Goal: Obtain resource: Download file/media

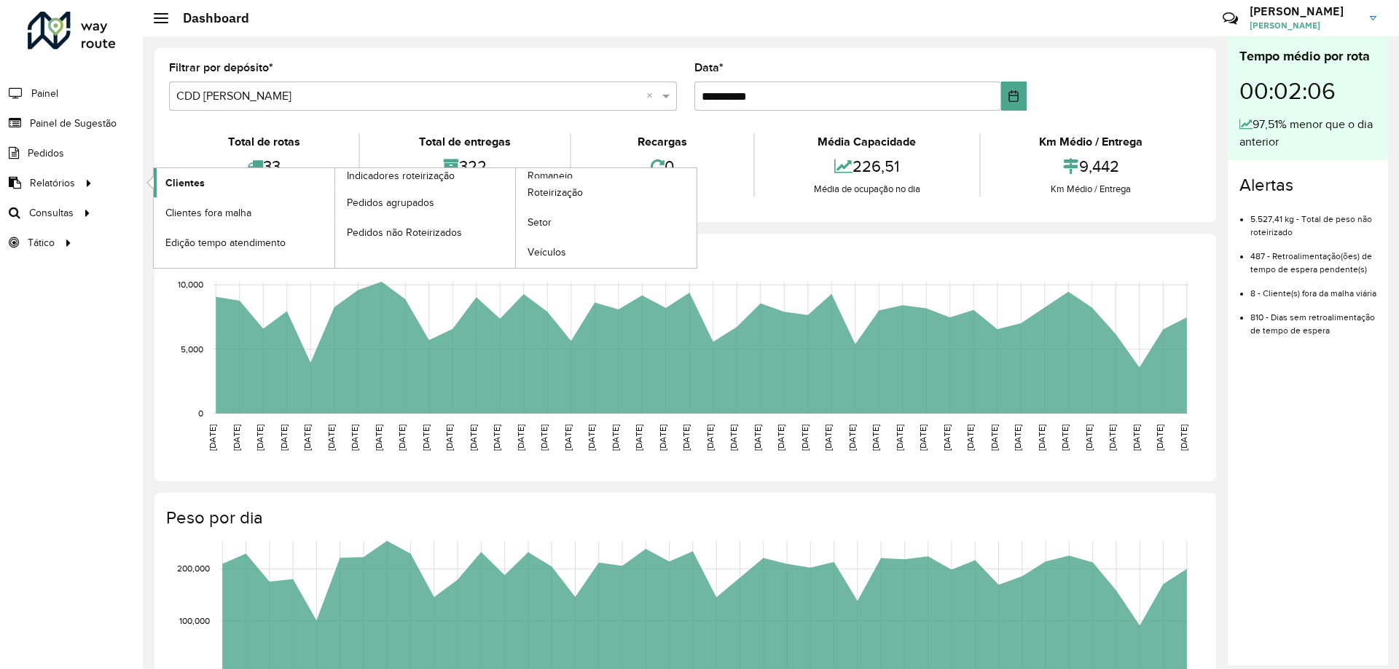
click at [177, 181] on span "Clientes" at bounding box center [184, 183] width 39 height 15
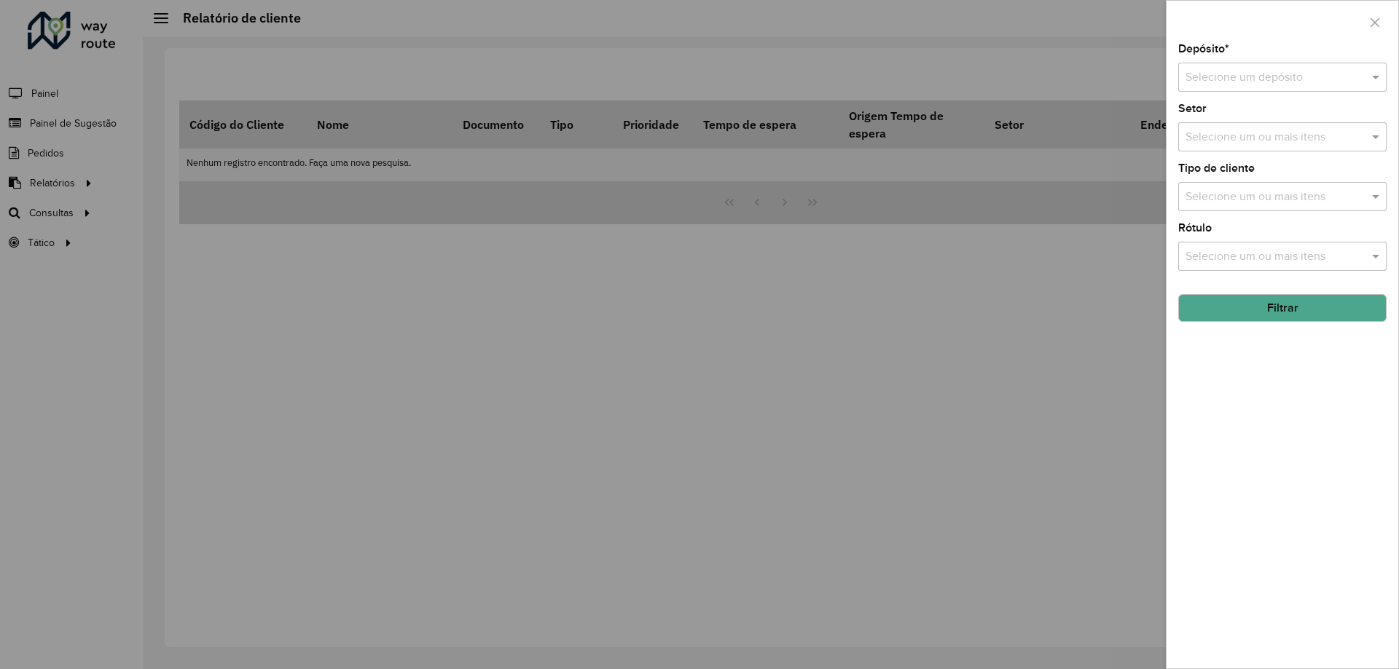
click at [1305, 82] on input "text" at bounding box center [1267, 77] width 165 height 17
click at [1238, 138] on span "CDD [PERSON_NAME]" at bounding box center [1242, 144] width 115 height 12
click at [1287, 306] on button "Filtrar" at bounding box center [1282, 308] width 208 height 28
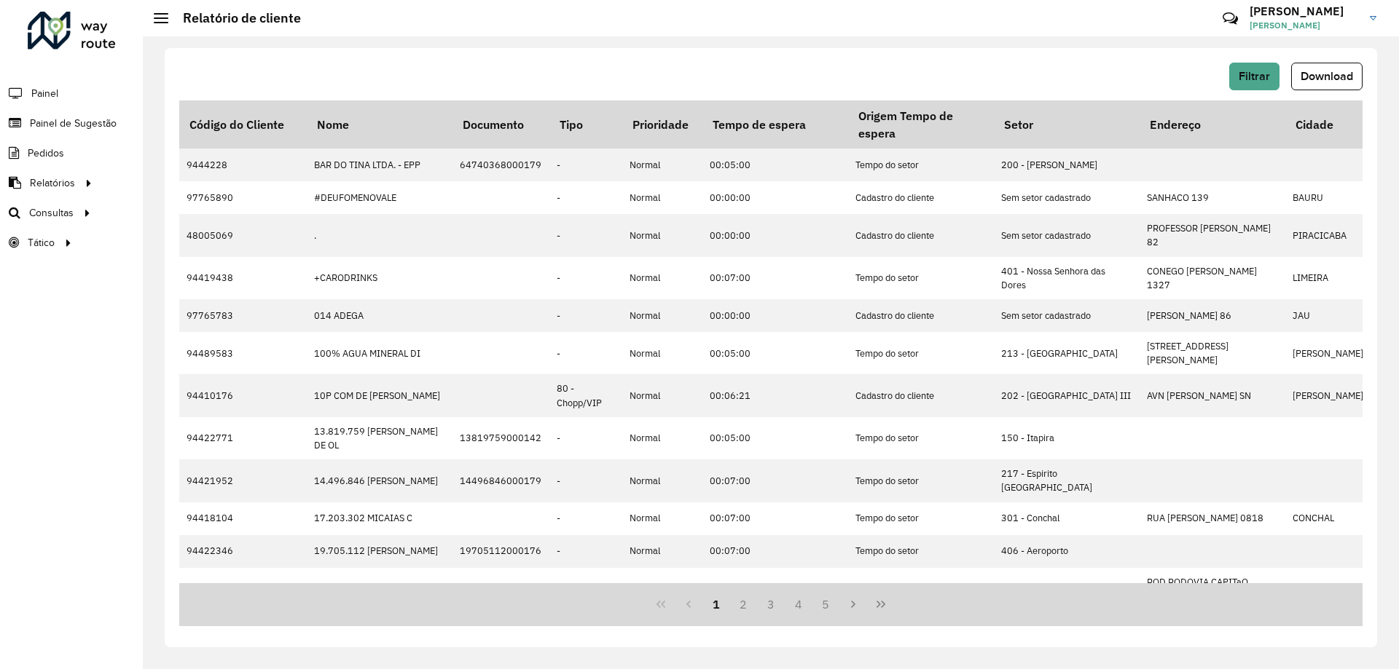
click at [1313, 62] on div "Filtrar Download Código do Cliente Nome Documento Tipo Prioridade Tempo de espe…" at bounding box center [771, 348] width 1212 height 600
click at [1311, 71] on span "Download" at bounding box center [1326, 76] width 52 height 12
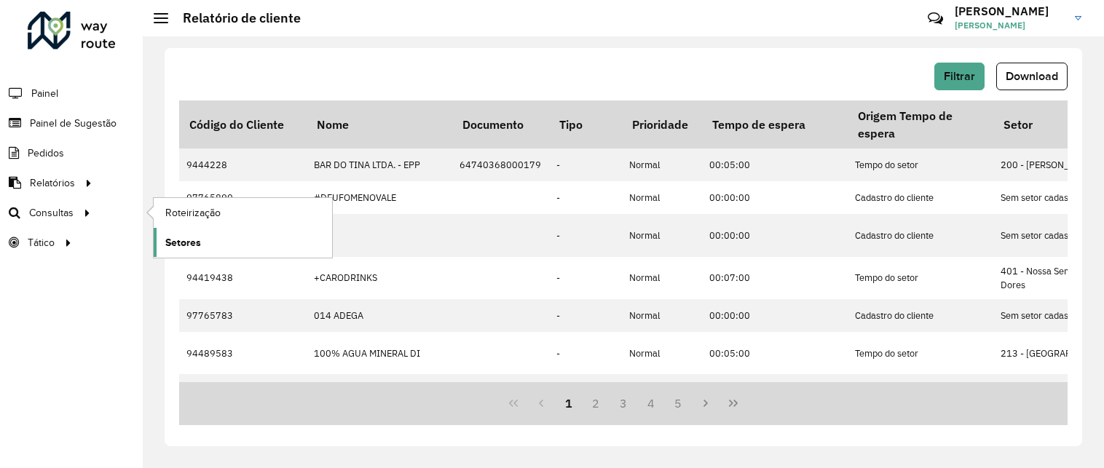
click at [173, 236] on span "Setores" at bounding box center [183, 242] width 36 height 15
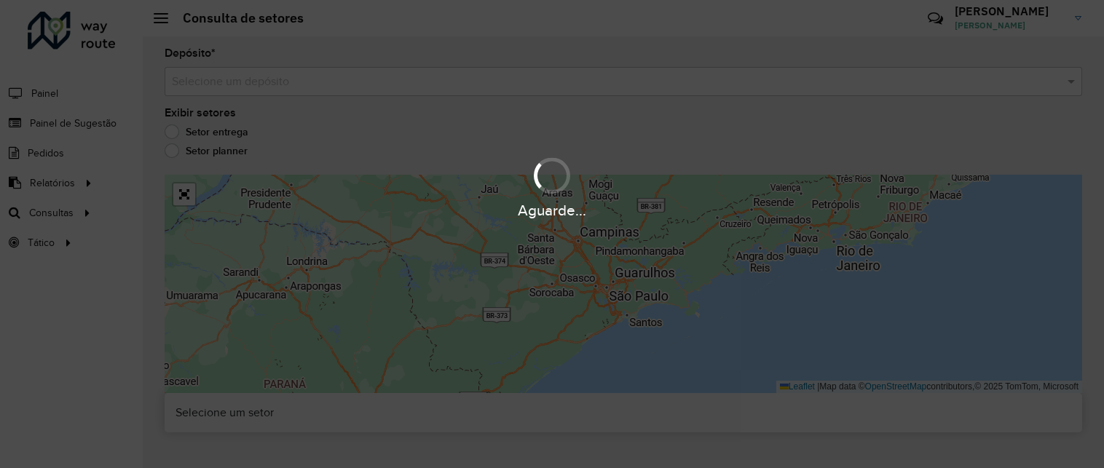
click at [219, 79] on div "Aguarde..." at bounding box center [552, 234] width 1104 height 468
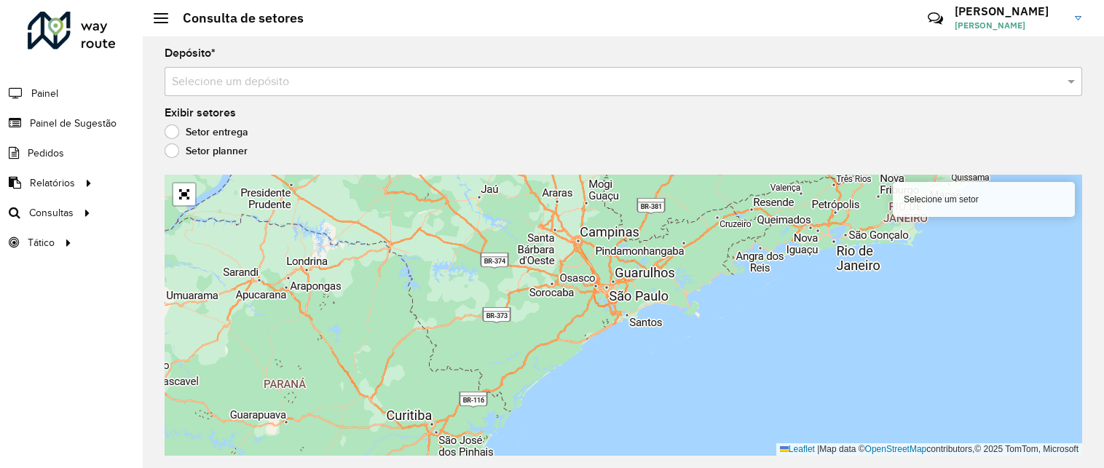
click at [219, 79] on input "text" at bounding box center [609, 82] width 874 height 17
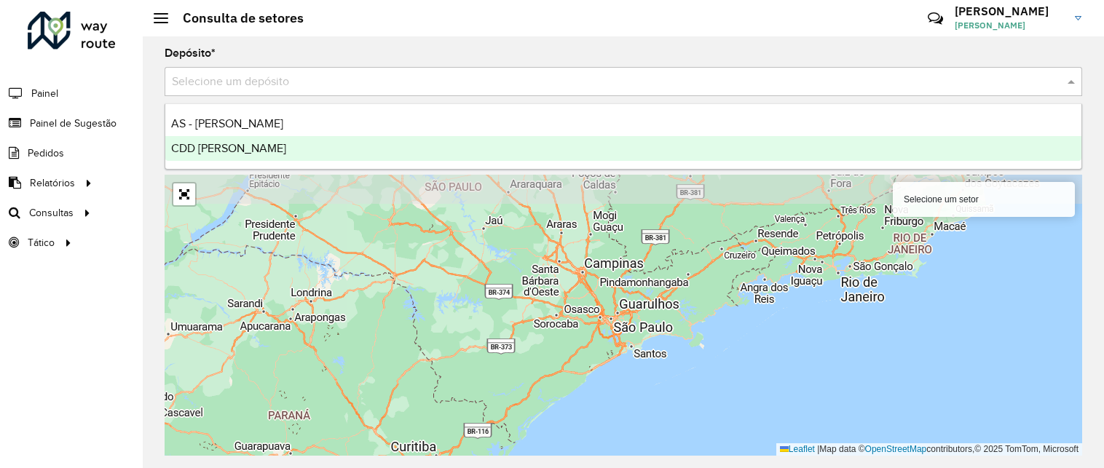
click at [215, 146] on span "CDD [PERSON_NAME]" at bounding box center [228, 148] width 115 height 12
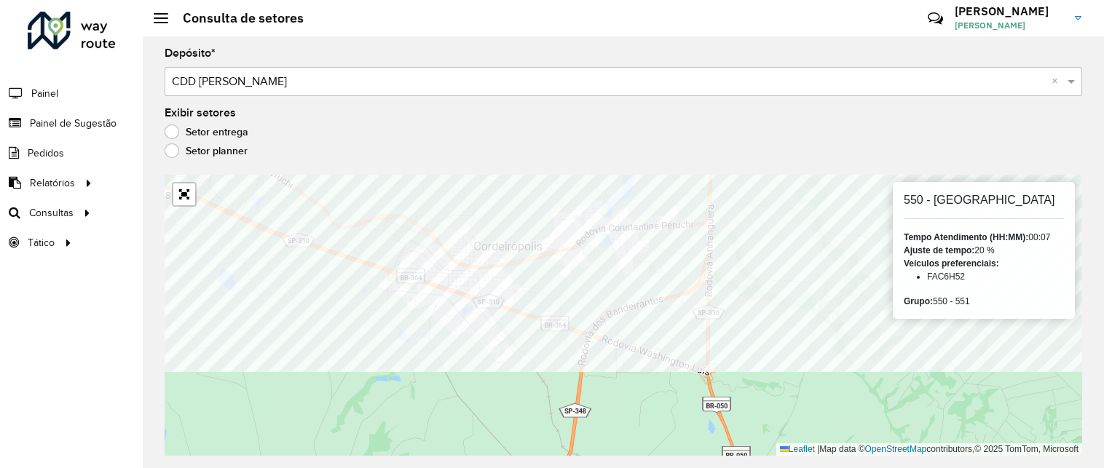
click at [357, 150] on formly-group "Depósito * Selecione um depósito × CDD Mogi Mirim × Exibir setores Setor entreg…" at bounding box center [624, 252] width 918 height 408
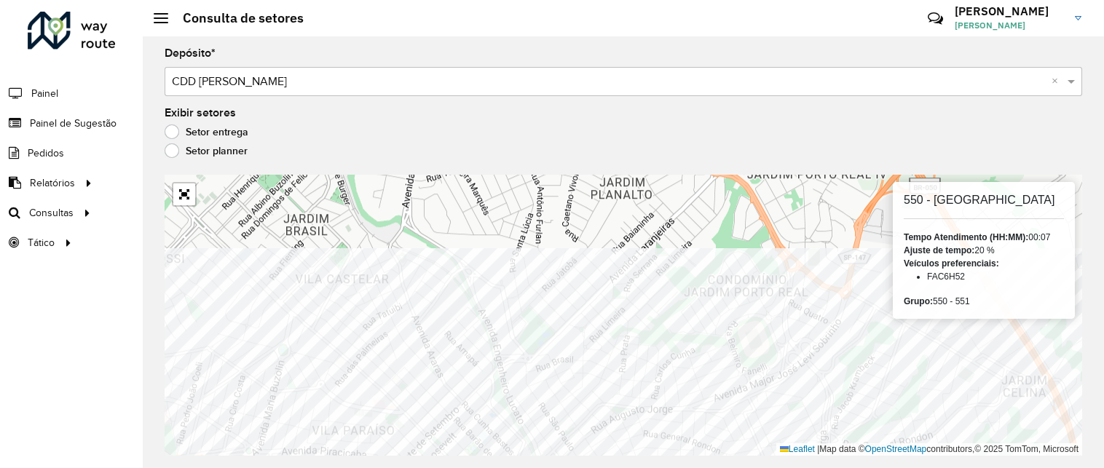
click at [367, 468] on html "Aguarde... Pop-up bloqueado! Seu navegador bloqueou automáticamente a abertura …" at bounding box center [552, 234] width 1104 height 468
